Goal: Check status

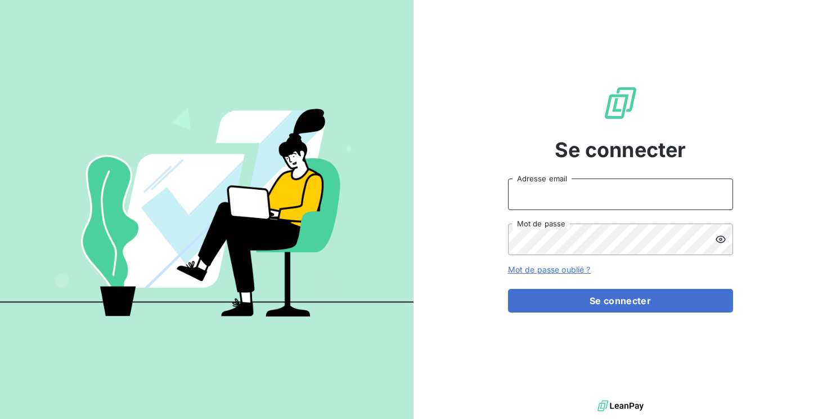
click at [604, 190] on input "Adresse email" at bounding box center [620, 194] width 225 height 32
type input "[PERSON_NAME][EMAIL_ADDRESS][DOMAIN_NAME]"
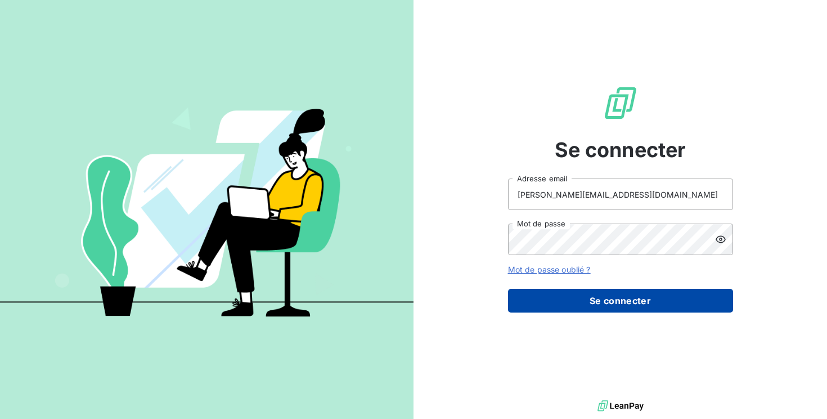
click at [582, 305] on button "Se connecter" at bounding box center [620, 301] width 225 height 24
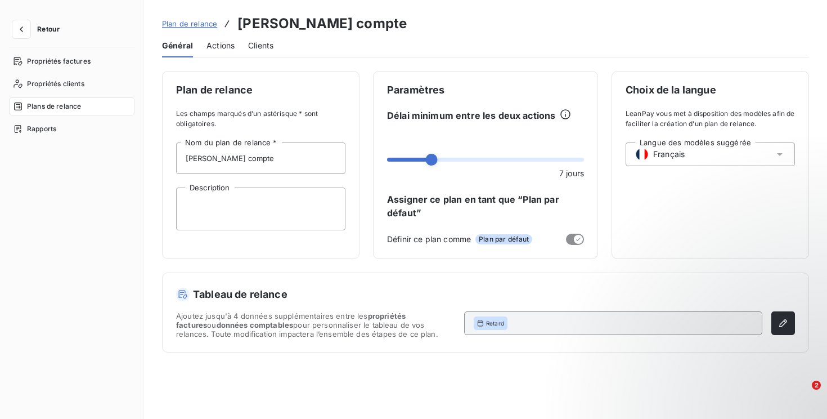
click at [80, 106] on span "Plans de relance" at bounding box center [54, 106] width 54 height 10
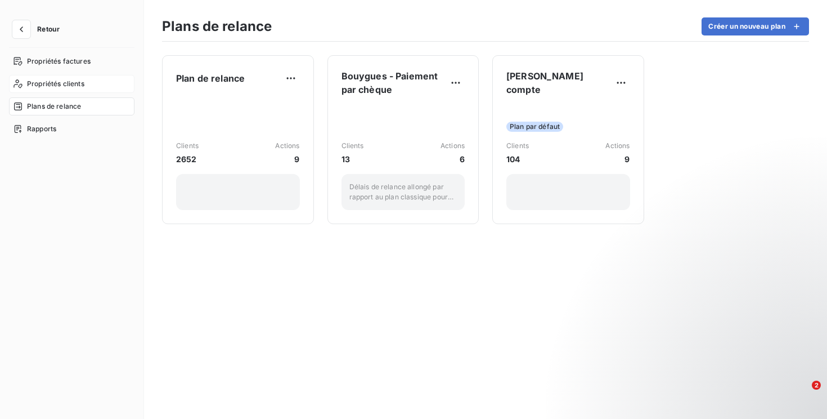
click at [90, 90] on div "Propriétés clients" at bounding box center [72, 84] width 126 height 18
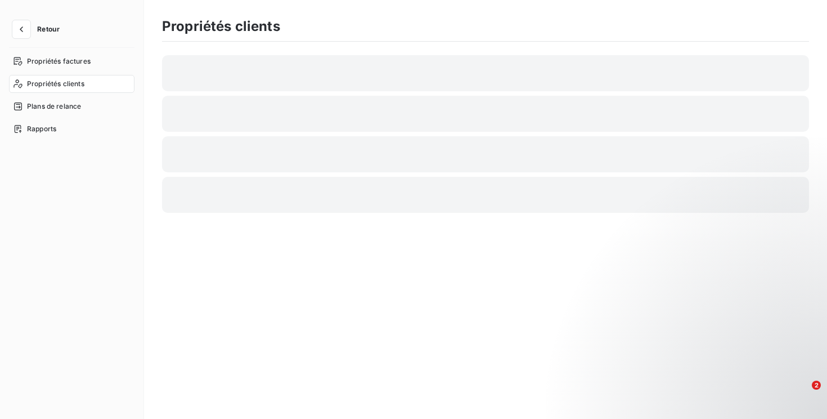
click at [43, 30] on span "Retour" at bounding box center [48, 29] width 23 height 7
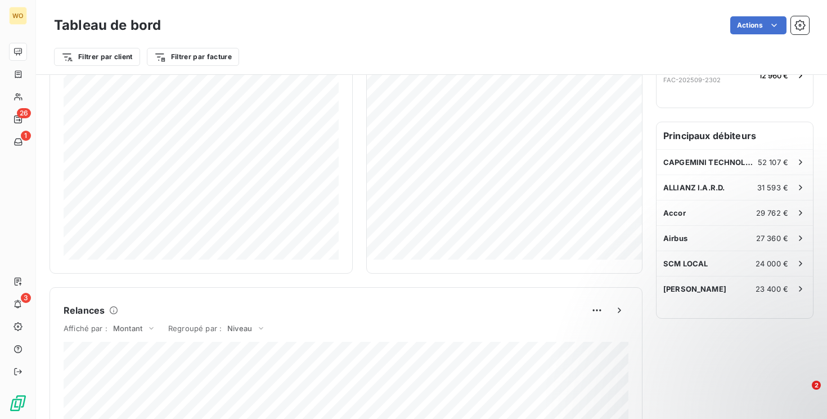
scroll to position [82, 0]
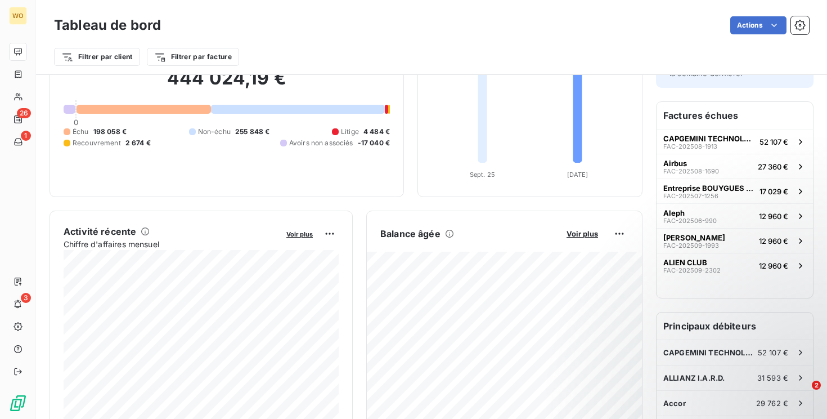
click at [767, 136] on div "52 107 €" at bounding box center [783, 141] width 47 height 11
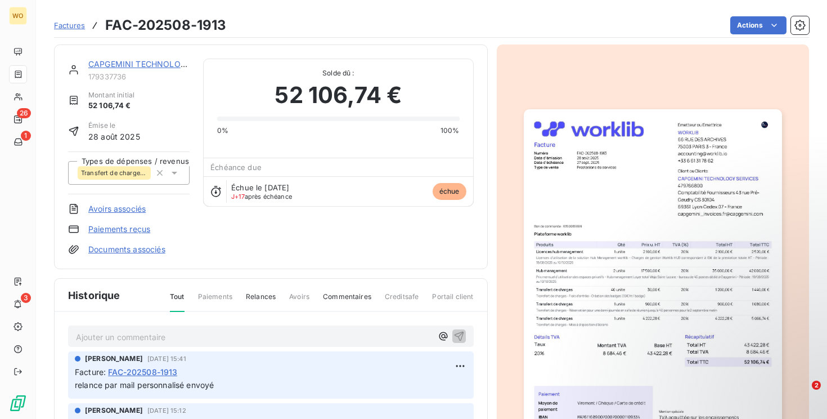
scroll to position [134, 0]
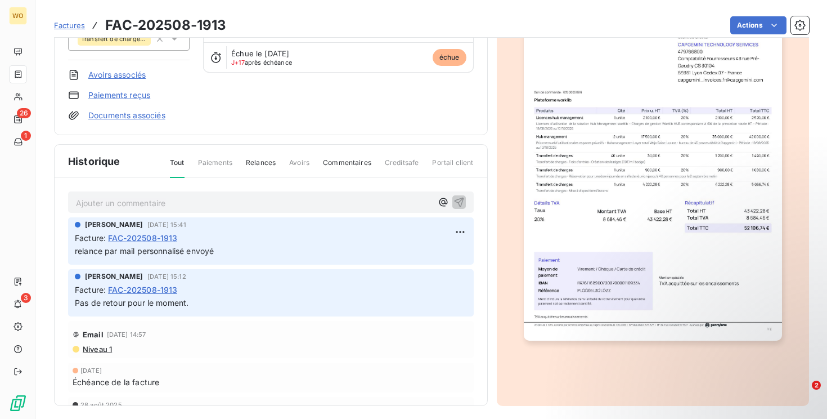
click at [145, 251] on span "relance par mail personnalisé envoyé" at bounding box center [144, 251] width 139 height 10
drag, startPoint x: 186, startPoint y: 236, endPoint x: 110, endPoint y: 235, distance: 75.4
click at [110, 235] on div "Facture : FAC-202508-1913" at bounding box center [271, 238] width 392 height 12
copy span "FAC-202508-1913"
